Goal: Information Seeking & Learning: Learn about a topic

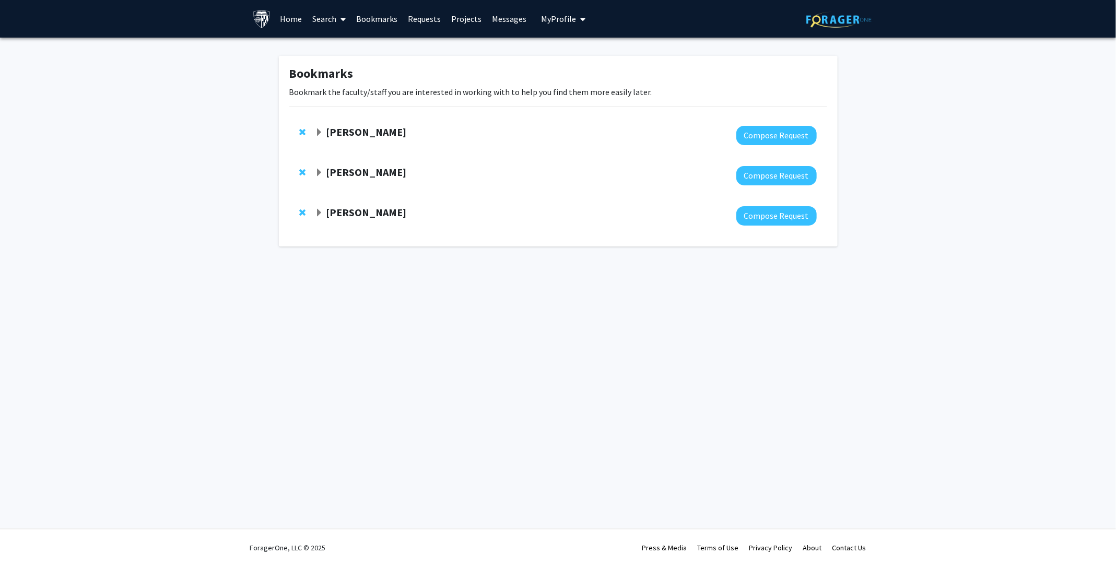
click at [324, 215] on div "[PERSON_NAME]" at bounding box center [428, 212] width 226 height 13
click at [320, 215] on span "Expand Shinuo Weng Bookmark" at bounding box center [319, 213] width 8 height 8
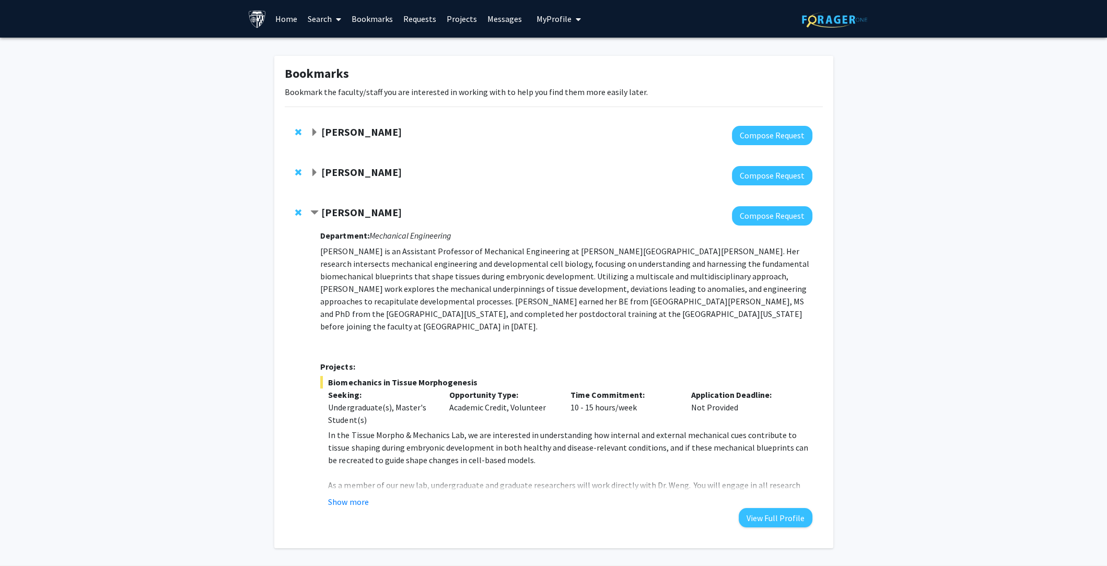
scroll to position [24, 0]
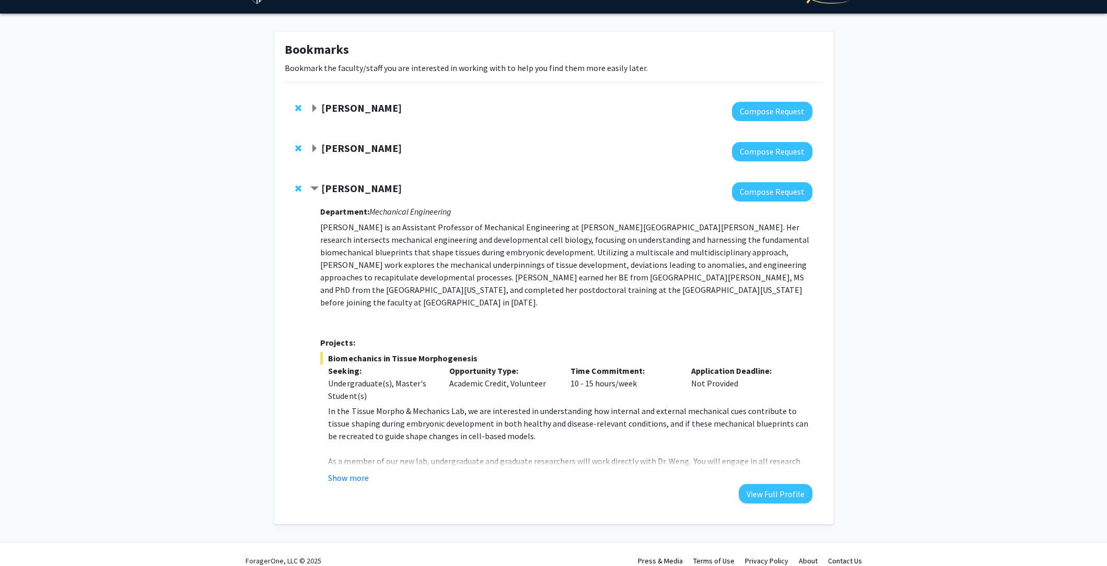
click at [359, 475] on div "Department: Mechanical Engineering [PERSON_NAME] is an Assistant Professor of M…" at bounding box center [565, 353] width 491 height 302
click at [359, 472] on button "Show more" at bounding box center [348, 478] width 40 height 13
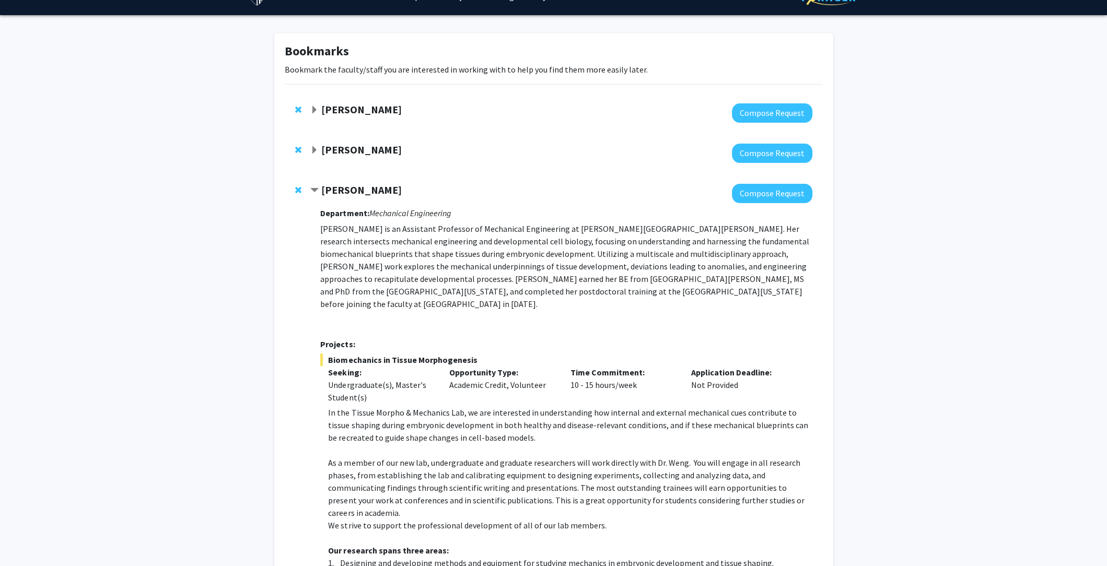
scroll to position [0, 0]
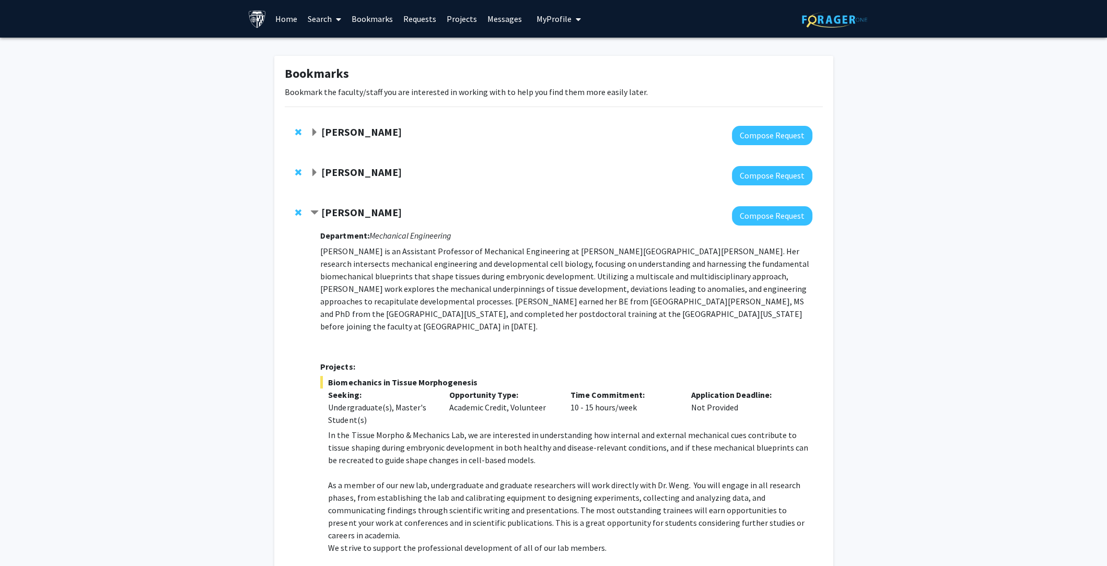
click at [316, 169] on span "Expand Stephen Baylin Bookmark" at bounding box center [314, 173] width 8 height 8
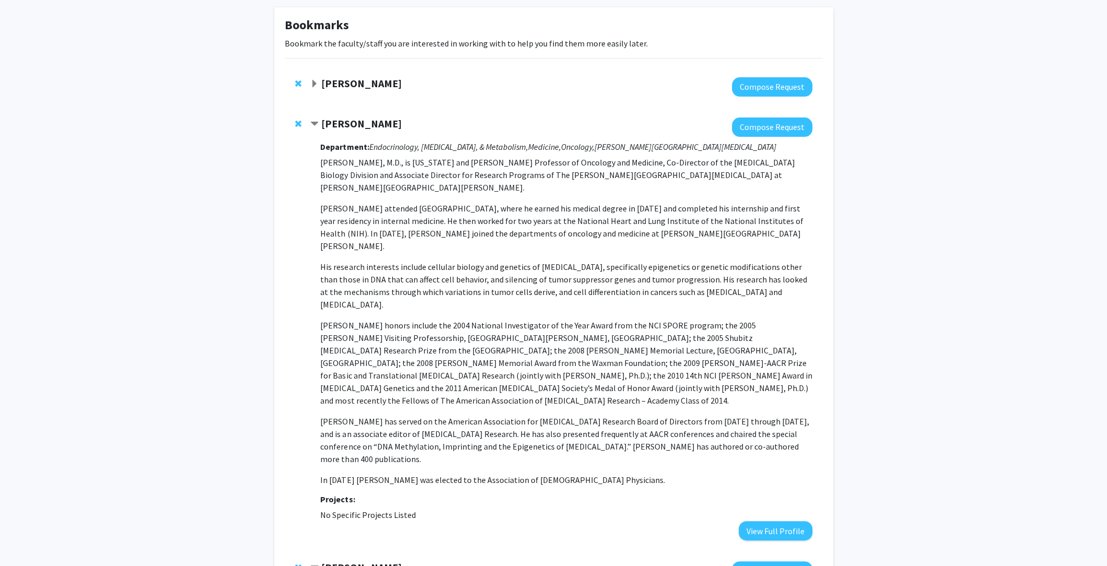
scroll to position [50, 0]
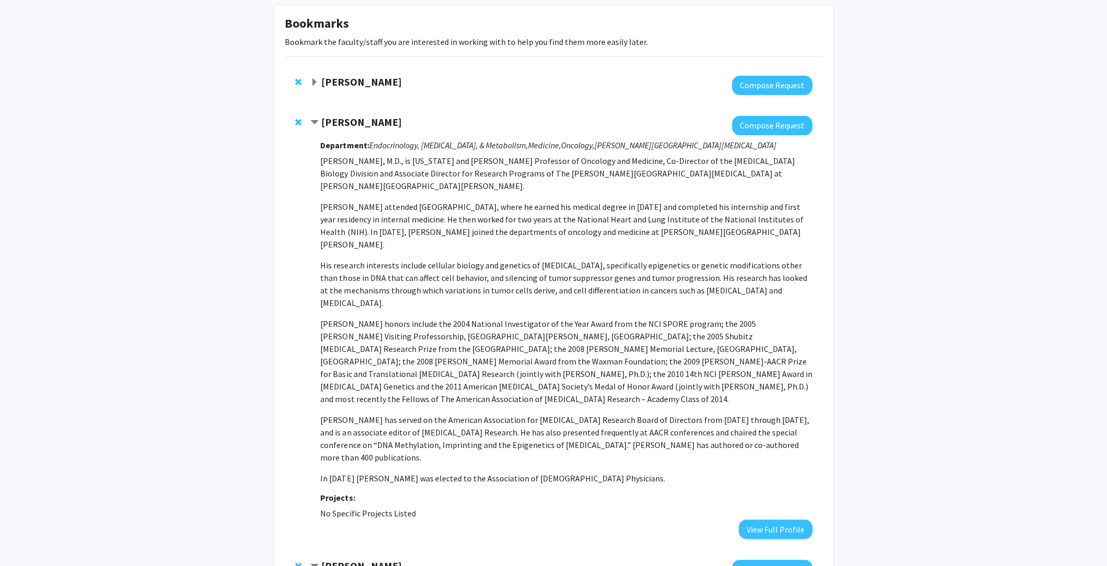
click at [312, 90] on div at bounding box center [560, 85] width 501 height 19
click at [314, 87] on div "[PERSON_NAME]" at bounding box center [423, 82] width 226 height 13
click at [315, 80] on span "Expand Gregory Kirk Bookmark" at bounding box center [314, 82] width 8 height 8
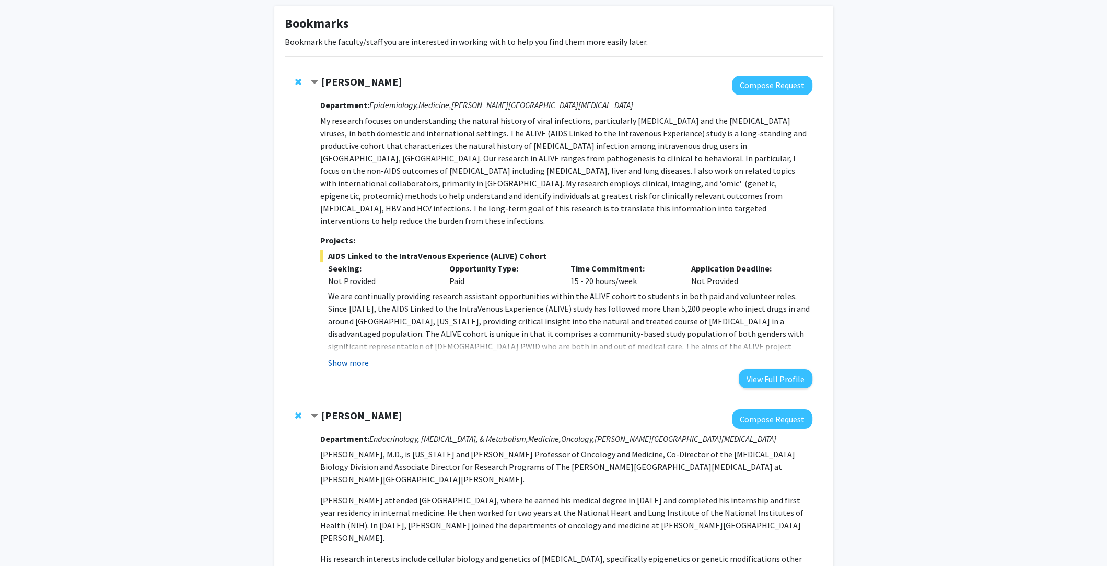
click at [352, 357] on button "Show more" at bounding box center [348, 363] width 40 height 13
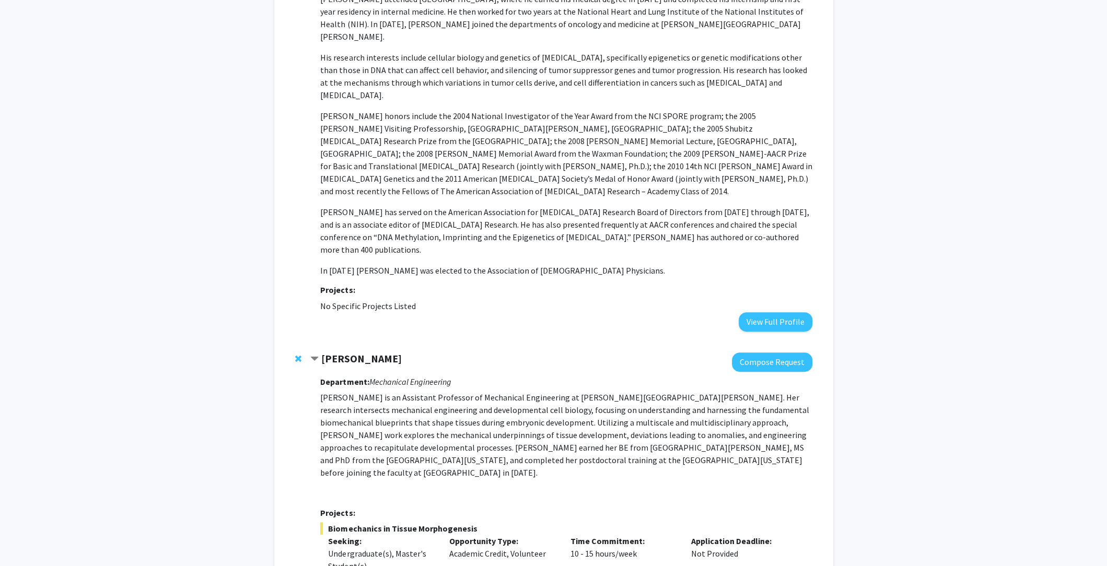
scroll to position [618, 0]
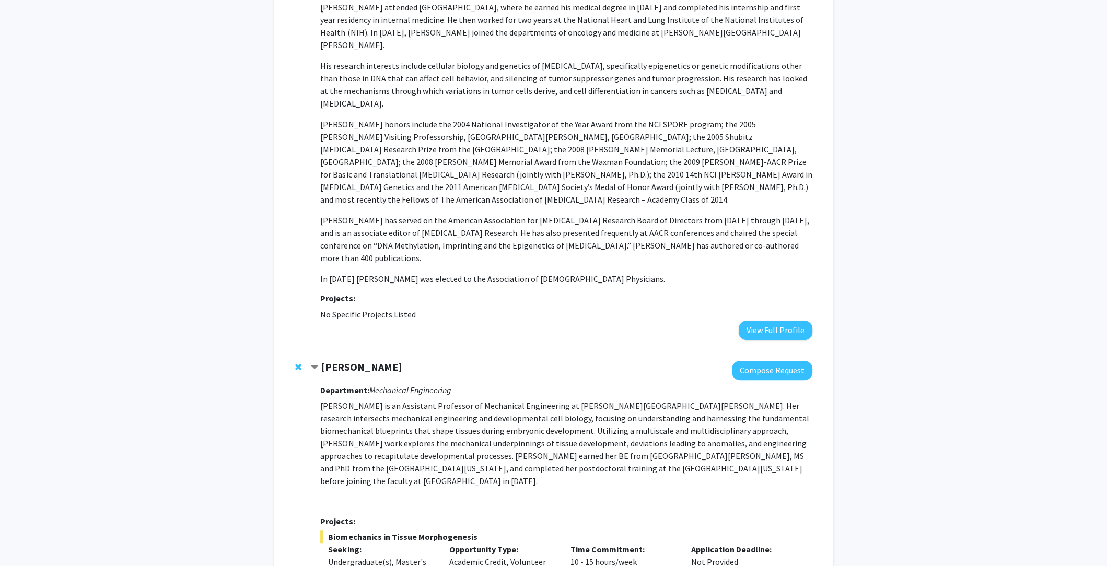
click at [315, 363] on span "Contract Shinuo Weng Bookmark" at bounding box center [314, 367] width 8 height 8
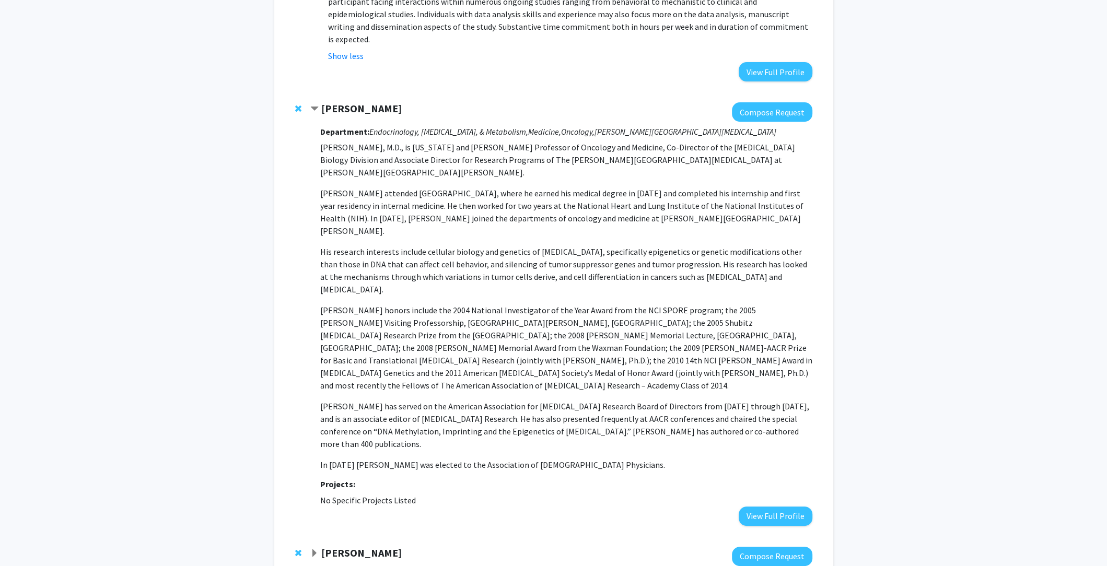
scroll to position [415, 0]
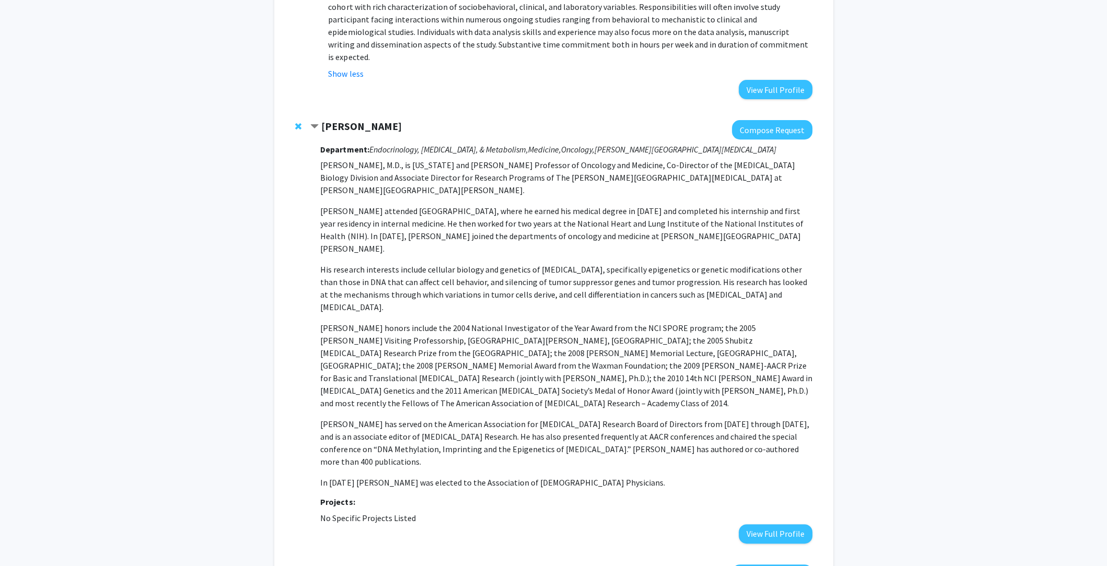
click at [297, 564] on div at bounding box center [300, 570] width 10 height 13
click at [297, 566] on span "Remove Shinuo Weng from bookmarks" at bounding box center [298, 571] width 6 height 8
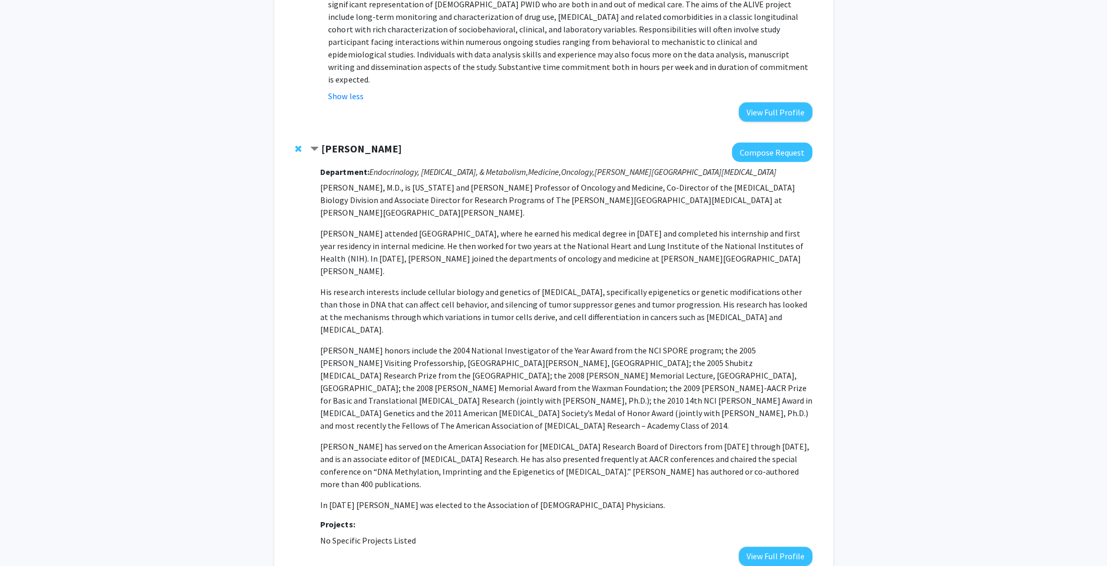
click at [310, 132] on div "[PERSON_NAME] Compose Request Department: Endocrinology, [MEDICAL_DATA], & Meta…" at bounding box center [554, 354] width 538 height 444
click at [315, 145] on span "Contract Stephen Baylin Bookmark" at bounding box center [314, 149] width 8 height 8
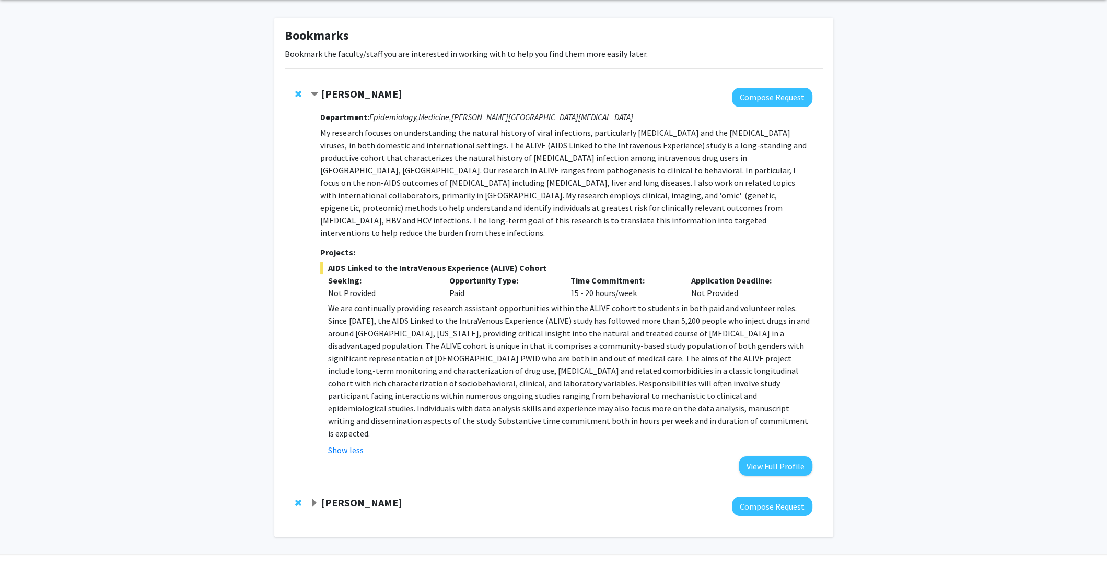
scroll to position [0, 0]
